Goal: Task Accomplishment & Management: Use online tool/utility

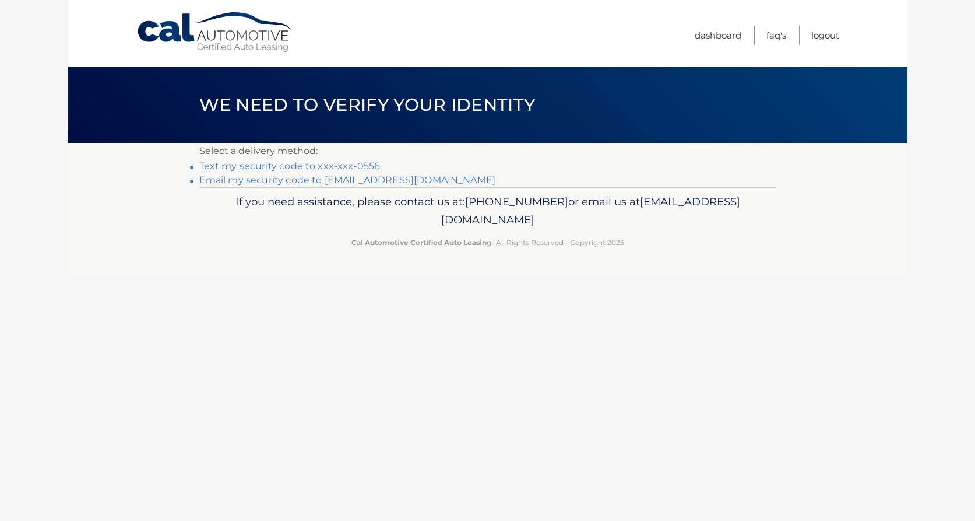
click at [312, 166] on link "Text my security code to xxx-xxx-0556" at bounding box center [289, 165] width 181 height 11
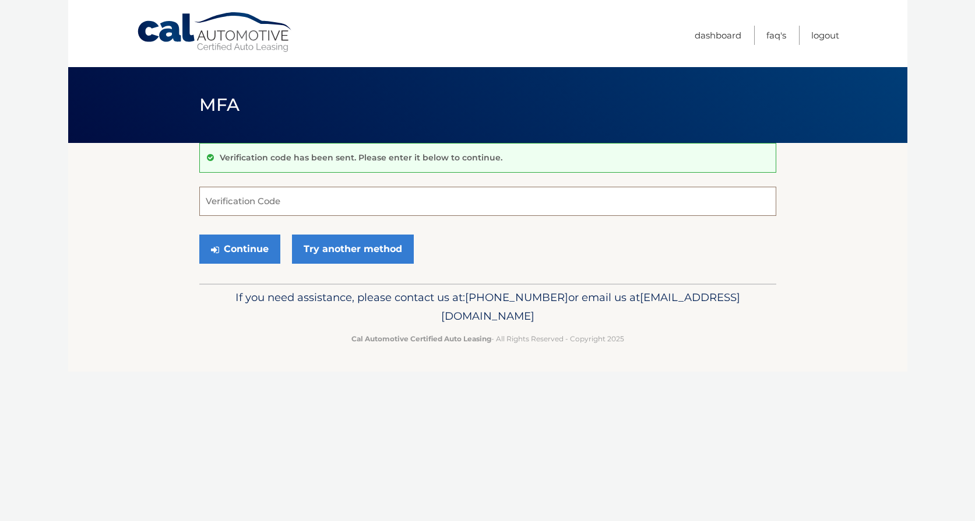
click at [259, 199] on input "Verification Code" at bounding box center [487, 201] width 577 height 29
type input "606969"
click at [249, 240] on button "Continue" at bounding box center [239, 248] width 81 height 29
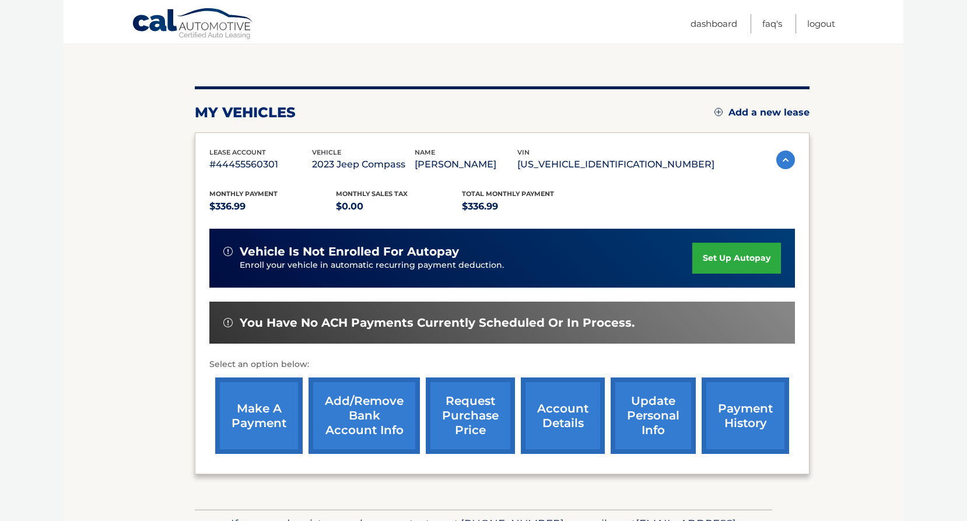
scroll to position [139, 0]
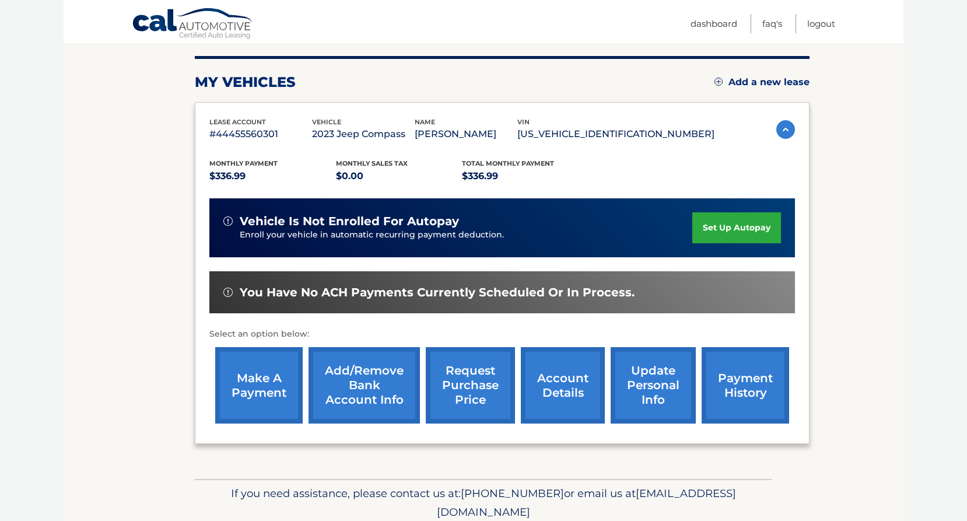
click at [238, 375] on link "make a payment" at bounding box center [258, 385] width 87 height 76
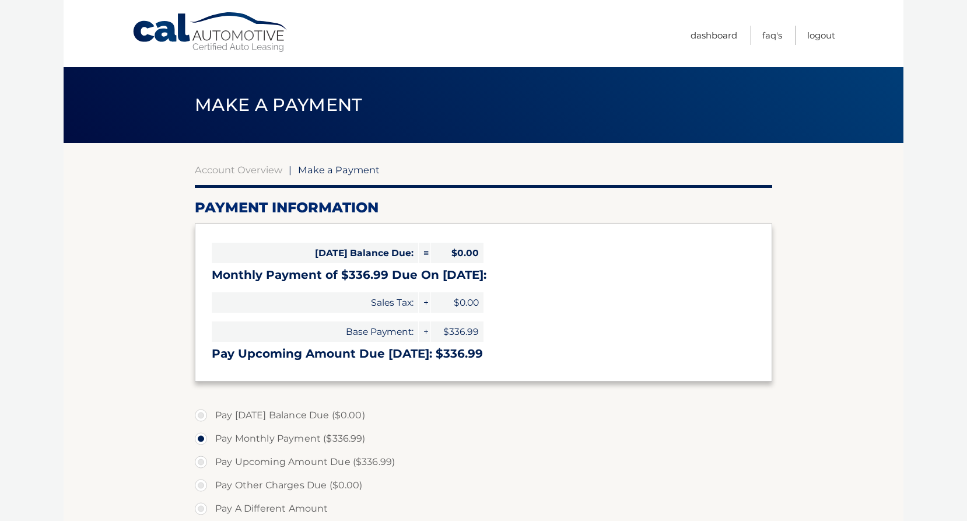
select select "ZjA4YzY0ZGMtZjc0MS00NTdmLWEyZjYtZTYzZWQ4OWIyNmRl"
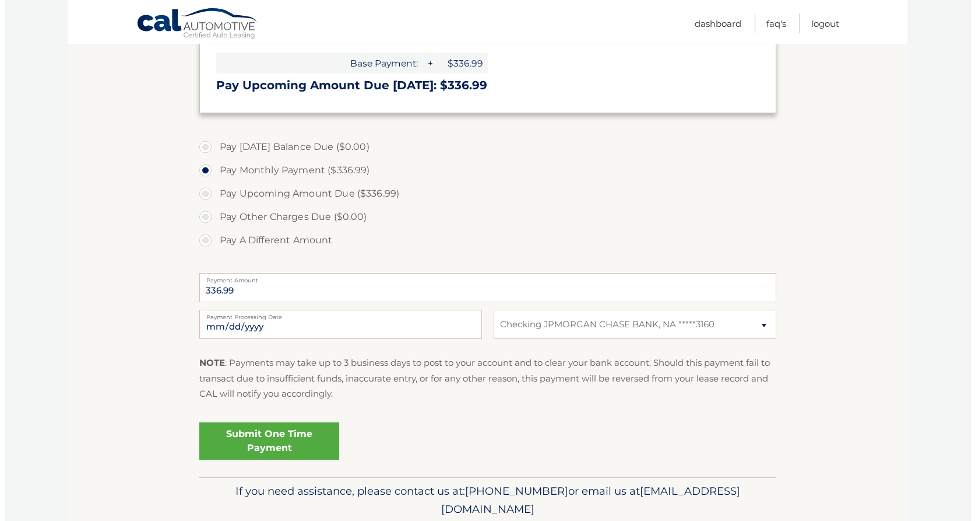
scroll to position [271, 0]
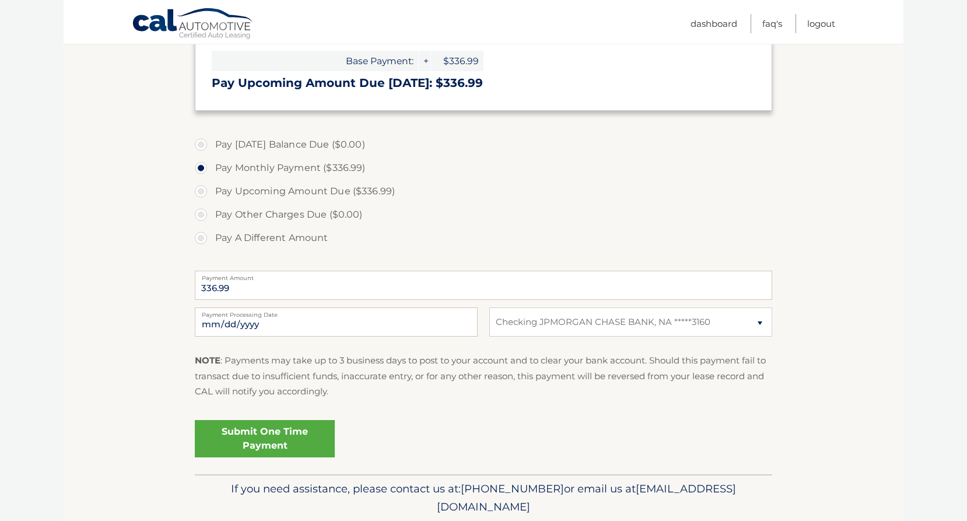
click at [265, 432] on link "Submit One Time Payment" at bounding box center [265, 438] width 140 height 37
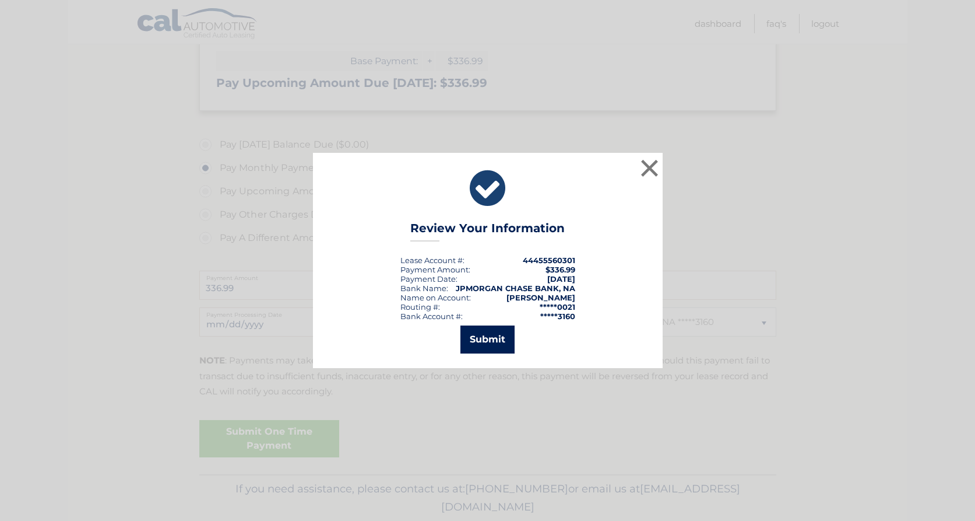
click at [475, 333] on button "Submit" at bounding box center [488, 339] width 54 height 28
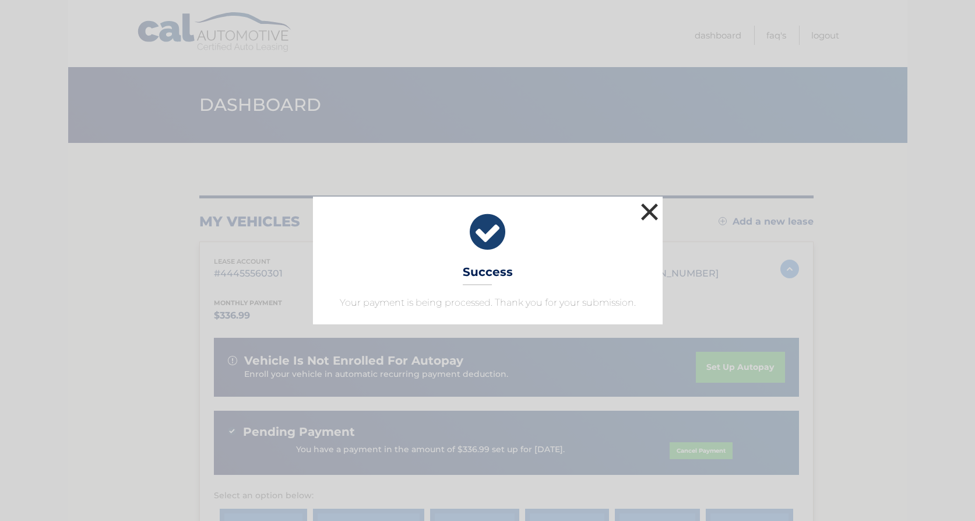
click at [650, 206] on button "×" at bounding box center [649, 211] width 23 height 23
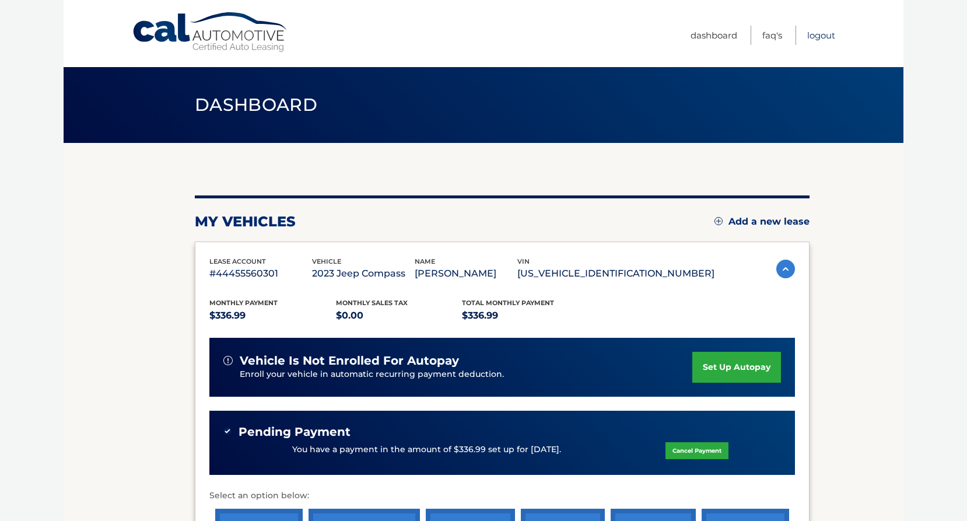
click at [823, 31] on link "Logout" at bounding box center [821, 35] width 28 height 19
